Goal: Check status: Check status

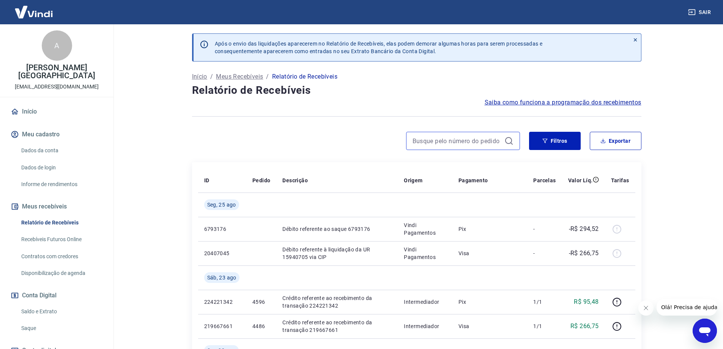
click at [451, 142] on input at bounding box center [456, 140] width 89 height 11
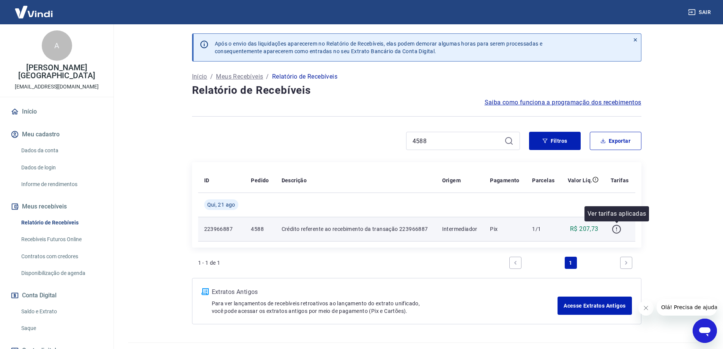
click at [617, 229] on icon "button" at bounding box center [616, 228] width 9 height 9
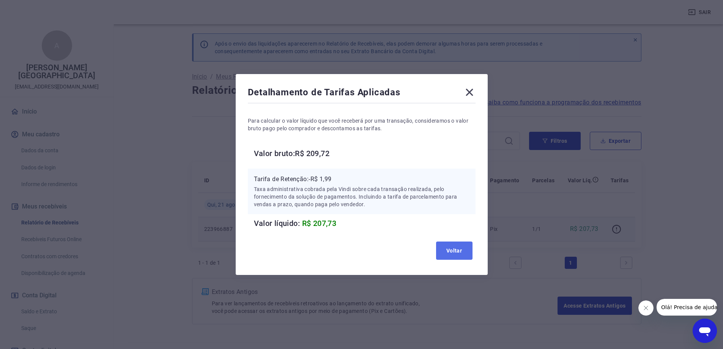
click at [448, 246] on button "Voltar" at bounding box center [454, 250] width 36 height 18
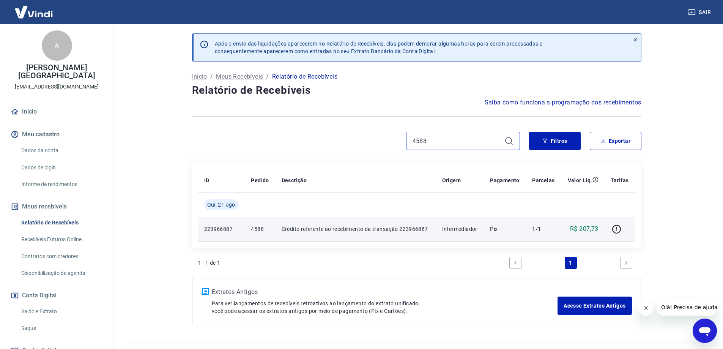
click at [455, 142] on input "4588" at bounding box center [456, 140] width 89 height 11
drag, startPoint x: 455, startPoint y: 142, endPoint x: 388, endPoint y: 146, distance: 67.2
click at [388, 145] on div "4588" at bounding box center [356, 141] width 328 height 18
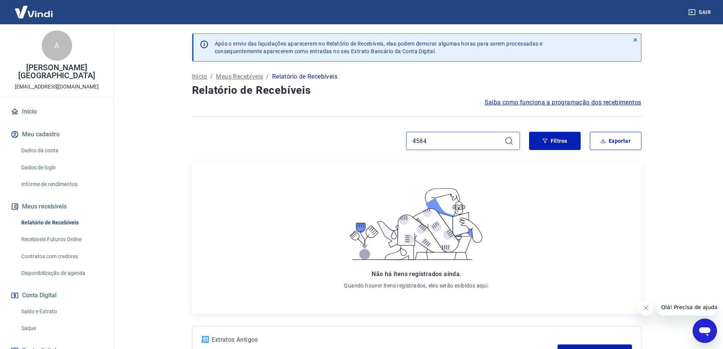
click at [445, 138] on input "4584" at bounding box center [456, 140] width 89 height 11
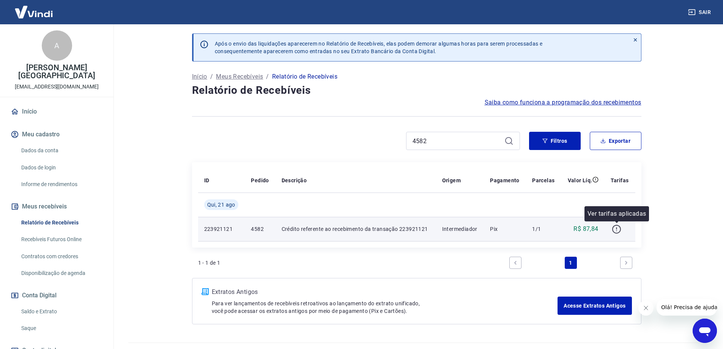
click at [619, 228] on icon "button" at bounding box center [616, 228] width 9 height 9
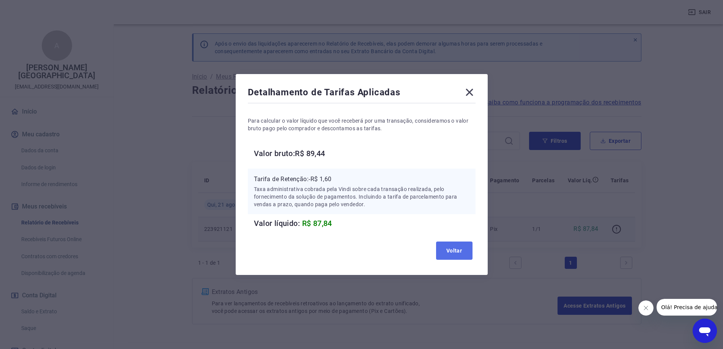
click at [464, 251] on button "Voltar" at bounding box center [454, 250] width 36 height 18
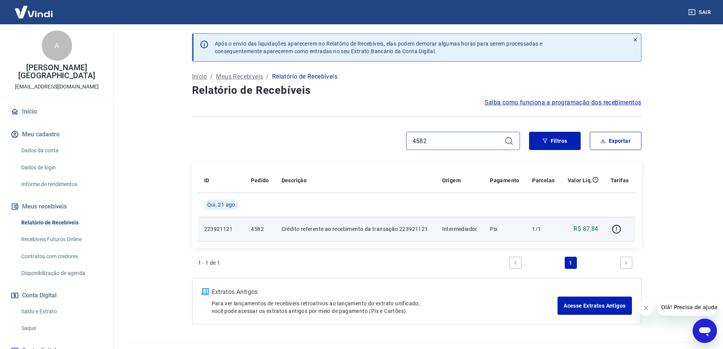
click at [441, 138] on input "4582" at bounding box center [456, 140] width 89 height 11
drag, startPoint x: 441, startPoint y: 138, endPoint x: 381, endPoint y: 144, distance: 60.6
click at [381, 144] on div "4582" at bounding box center [356, 141] width 328 height 18
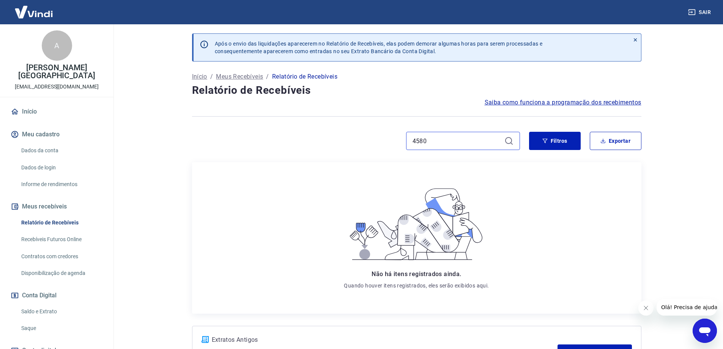
drag, startPoint x: 436, startPoint y: 137, endPoint x: 342, endPoint y: 148, distance: 94.8
click at [342, 148] on div "4580" at bounding box center [356, 141] width 328 height 18
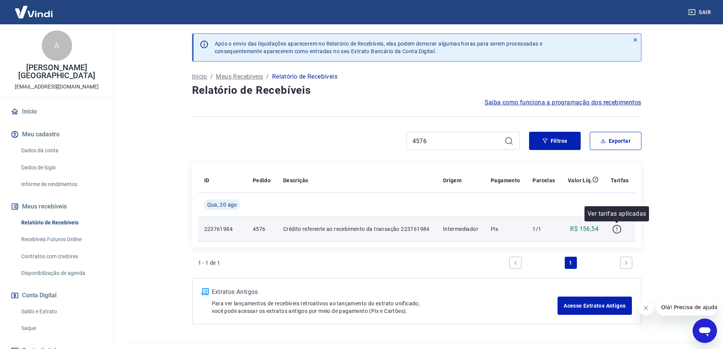
click at [617, 230] on icon "button" at bounding box center [616, 228] width 9 height 9
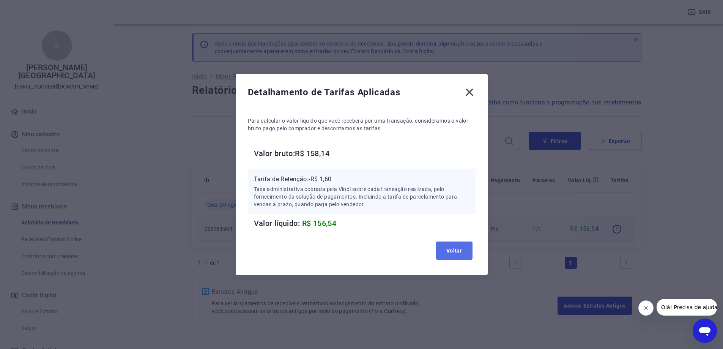
click at [459, 255] on button "Voltar" at bounding box center [454, 250] width 36 height 18
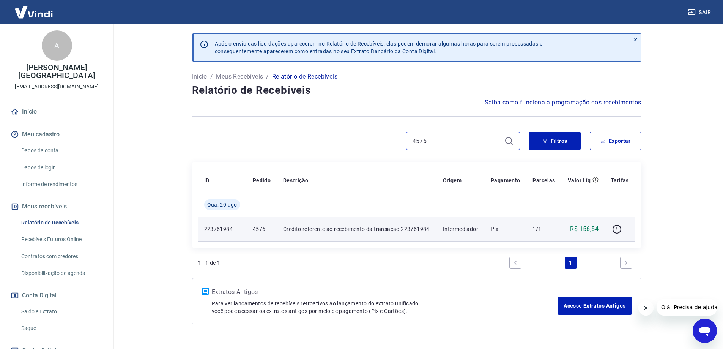
drag, startPoint x: 438, startPoint y: 143, endPoint x: 393, endPoint y: 145, distance: 45.2
click at [393, 145] on div "4576" at bounding box center [356, 141] width 328 height 18
click at [619, 229] on icon "button" at bounding box center [616, 228] width 9 height 9
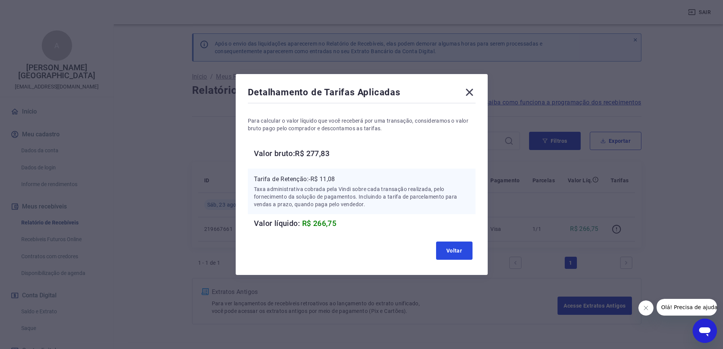
click at [452, 253] on button "Voltar" at bounding box center [454, 250] width 36 height 18
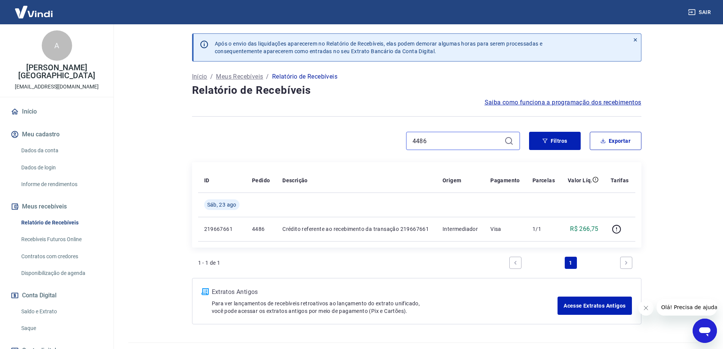
drag, startPoint x: 437, startPoint y: 145, endPoint x: 371, endPoint y: 143, distance: 66.0
click at [371, 143] on div "4486" at bounding box center [356, 141] width 328 height 18
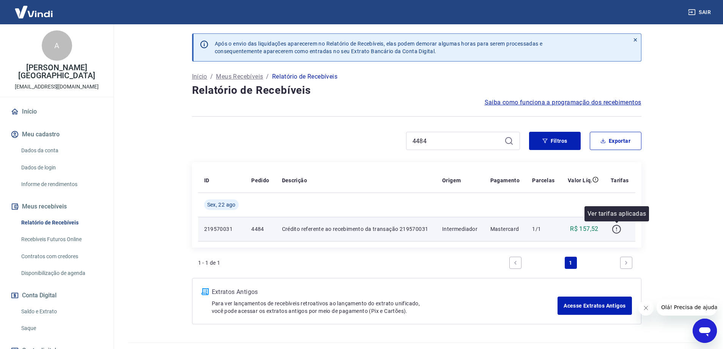
click at [617, 228] on icon "button" at bounding box center [616, 228] width 9 height 9
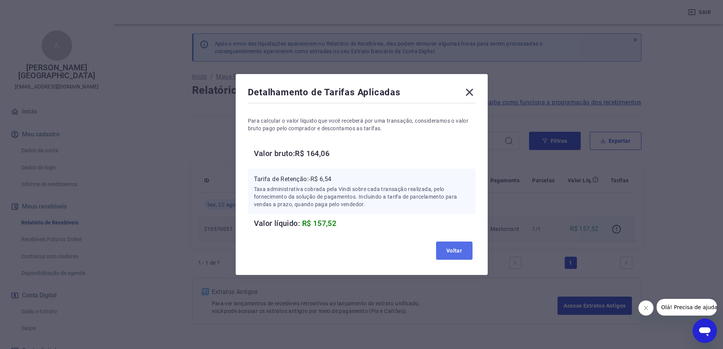
click at [460, 248] on button "Voltar" at bounding box center [454, 250] width 36 height 18
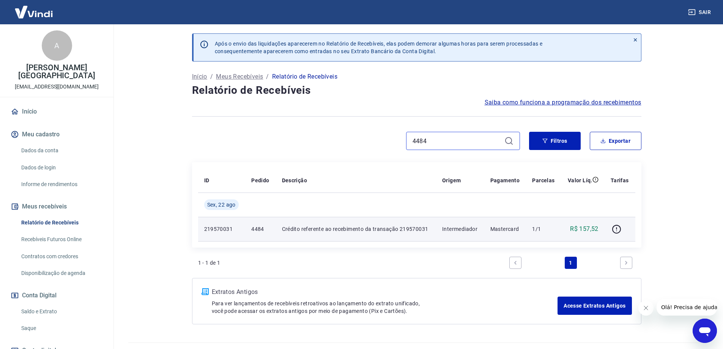
drag, startPoint x: 458, startPoint y: 137, endPoint x: 355, endPoint y: 146, distance: 103.2
click at [355, 146] on div "4484" at bounding box center [356, 141] width 328 height 18
type input "4480"
click at [615, 229] on icon "button" at bounding box center [616, 228] width 9 height 9
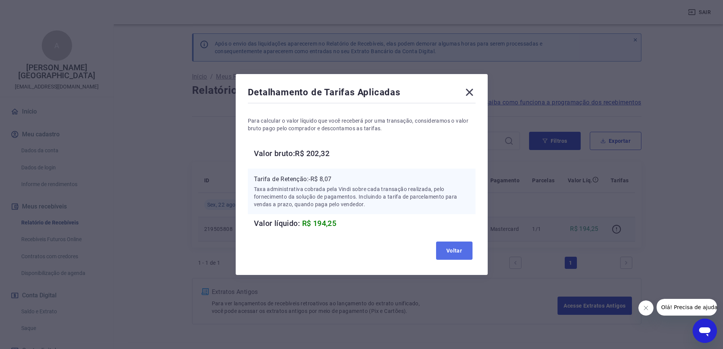
click at [460, 250] on button "Voltar" at bounding box center [454, 250] width 36 height 18
